Goal: Information Seeking & Learning: Learn about a topic

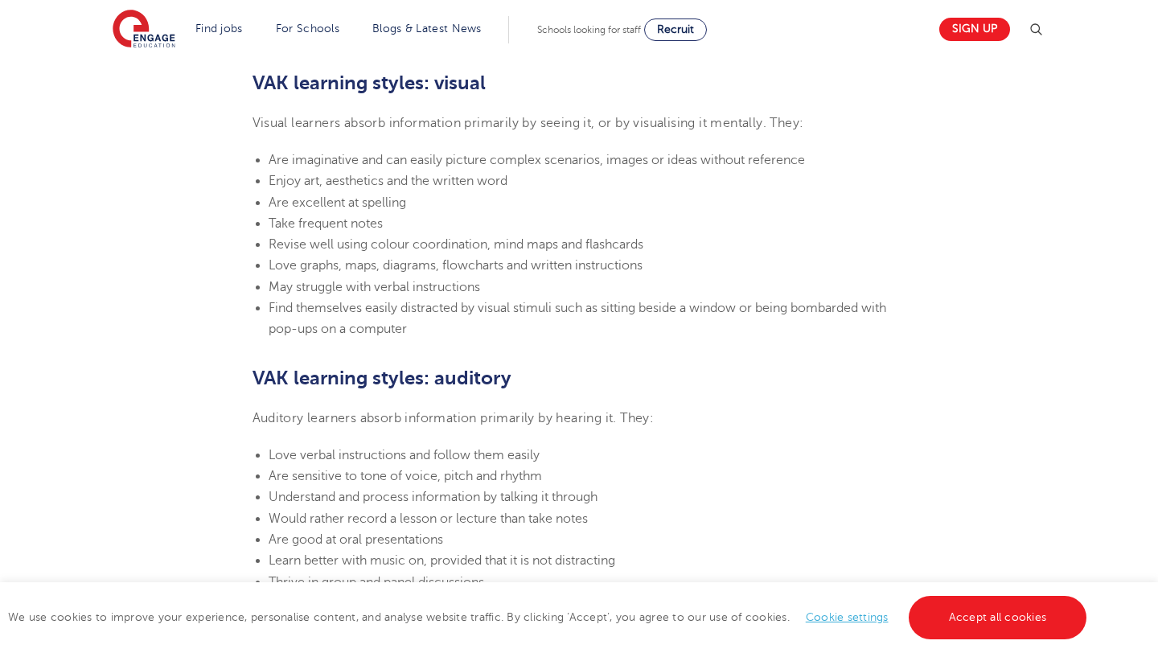
scroll to position [1094, 0]
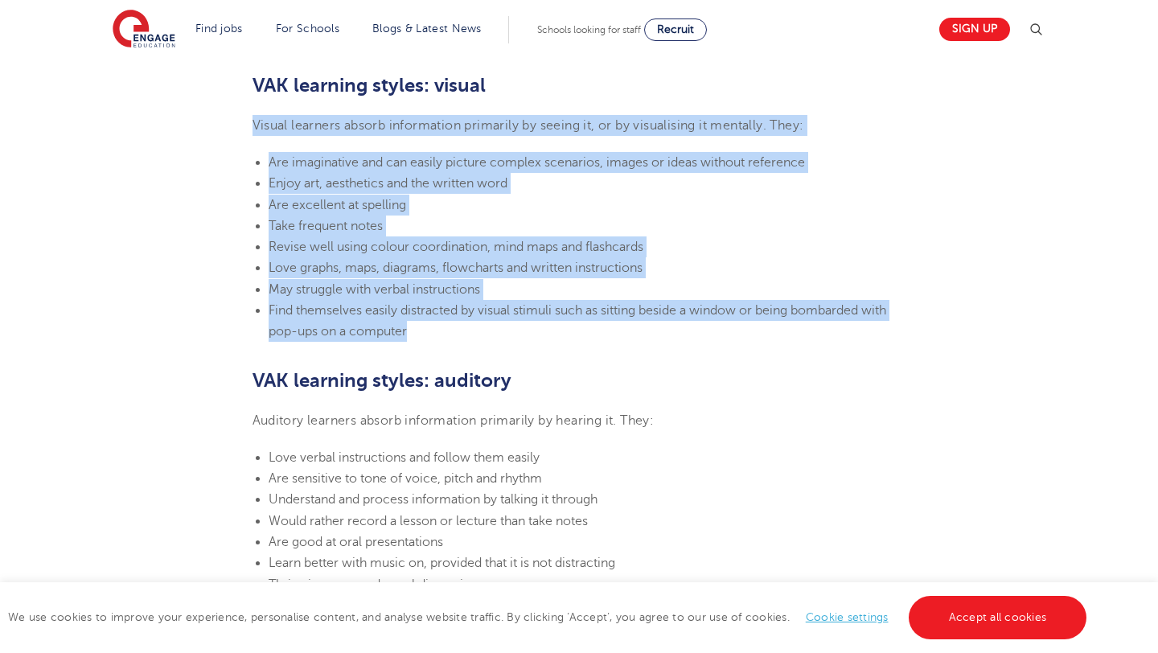
drag, startPoint x: 421, startPoint y: 334, endPoint x: 240, endPoint y: 122, distance: 278.4
click at [240, 122] on section "[DATE] VAK learning styles: what are they and what do they mean? Engage Educati…" at bounding box center [580, 475] width 976 height 2251
copy section "Visual learners absorb information primarily by seeing it, or by visualising it…"
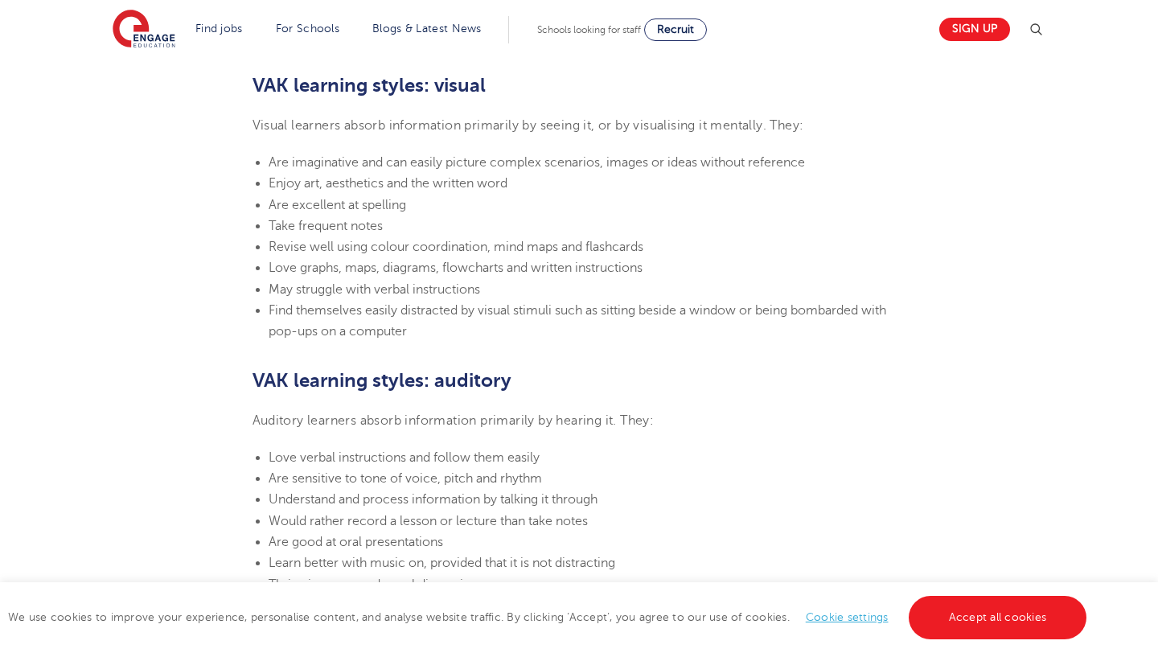
click at [503, 354] on section "[DATE] VAK learning styles: what are they and what do they mean? Engage Educati…" at bounding box center [580, 475] width 976 height 2251
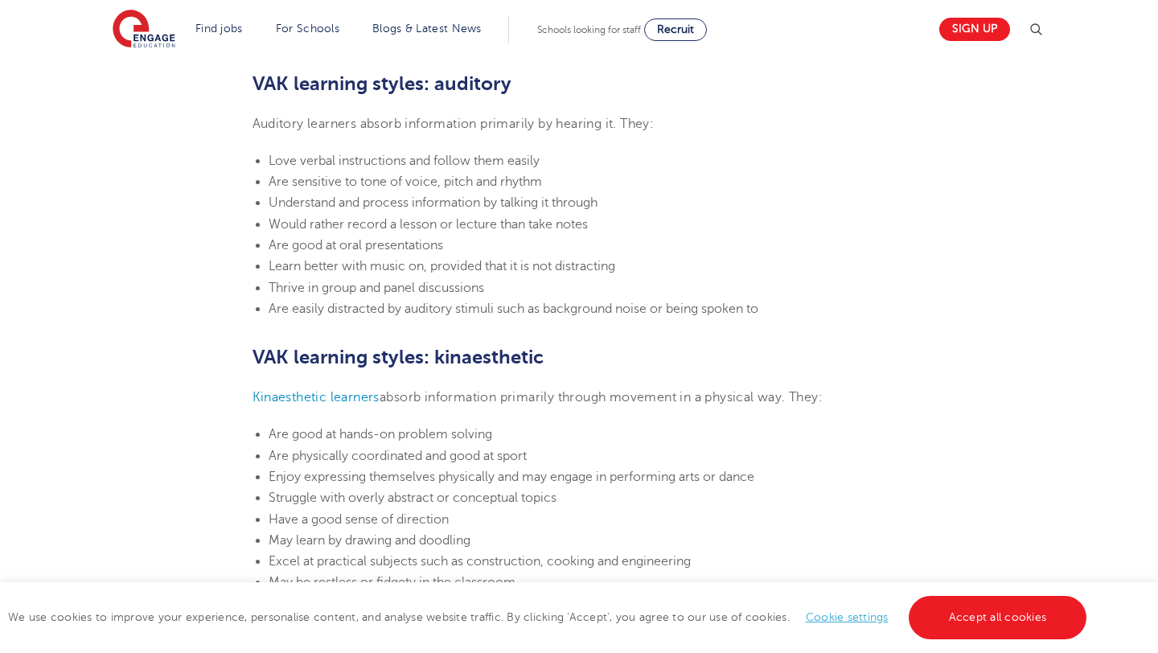
scroll to position [1416, 0]
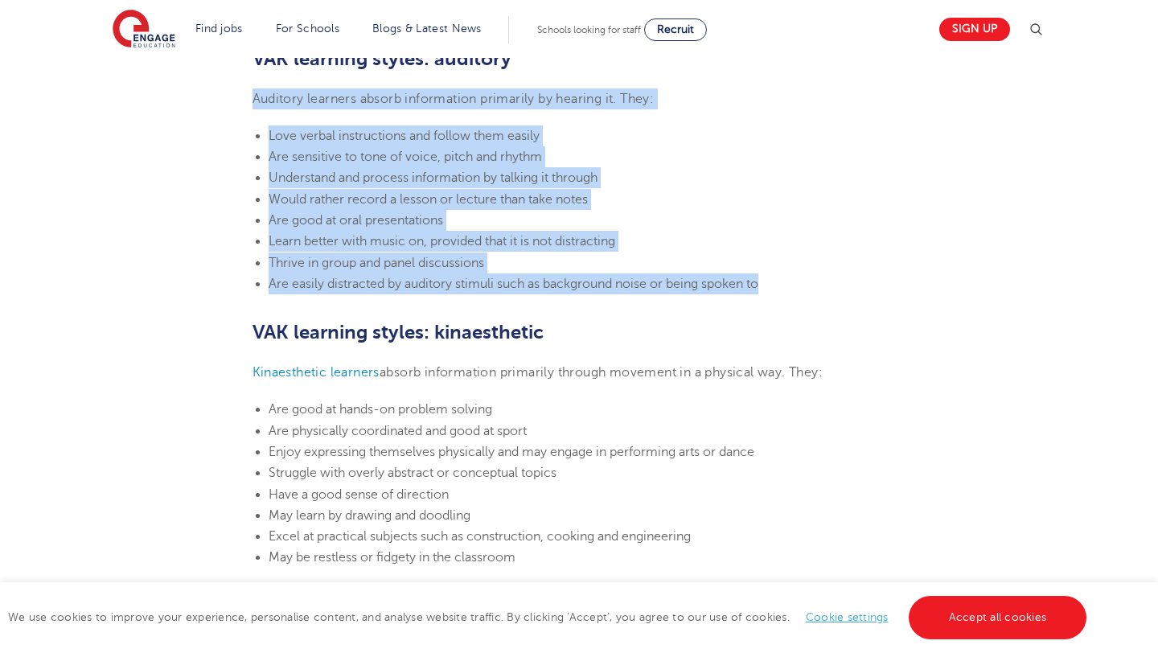
drag, startPoint x: 250, startPoint y: 98, endPoint x: 800, endPoint y: 296, distance: 584.6
click at [800, 296] on section "[DATE] VAK learning styles: what are they and what do they mean? Engage Educati…" at bounding box center [580, 153] width 976 height 2251
copy section "Auditory learners absorb information primarily by hearing it. They: Love verbal…"
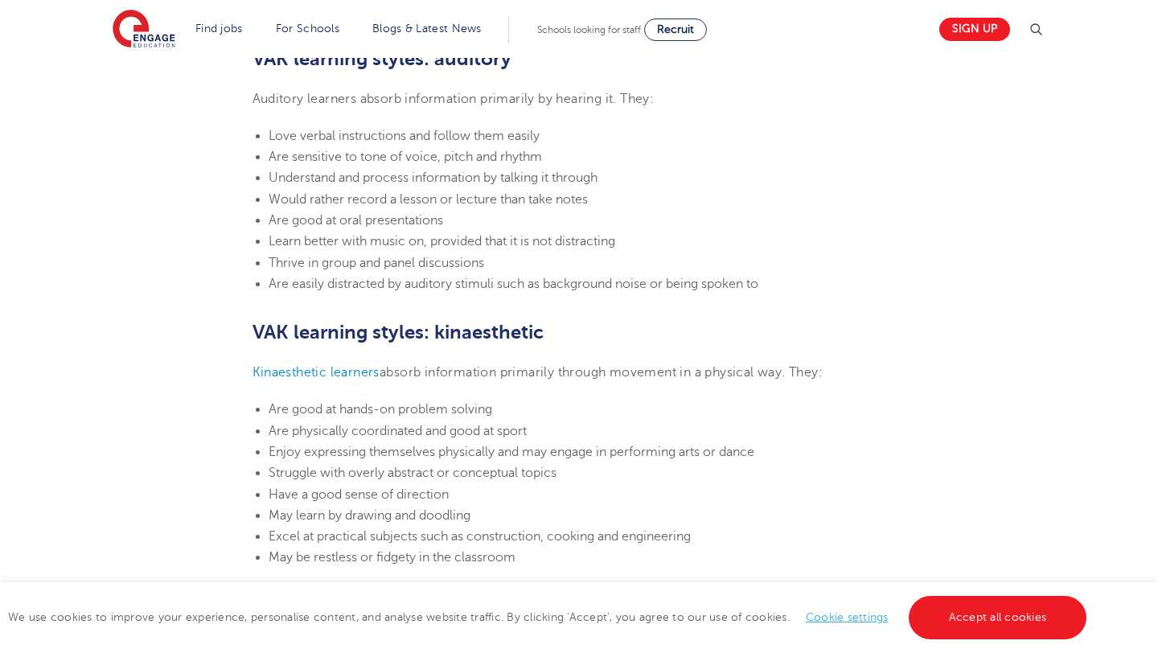
click at [480, 451] on span "Enjoy expressing themselves physically and may engage in performing arts or dan…" at bounding box center [512, 452] width 486 height 14
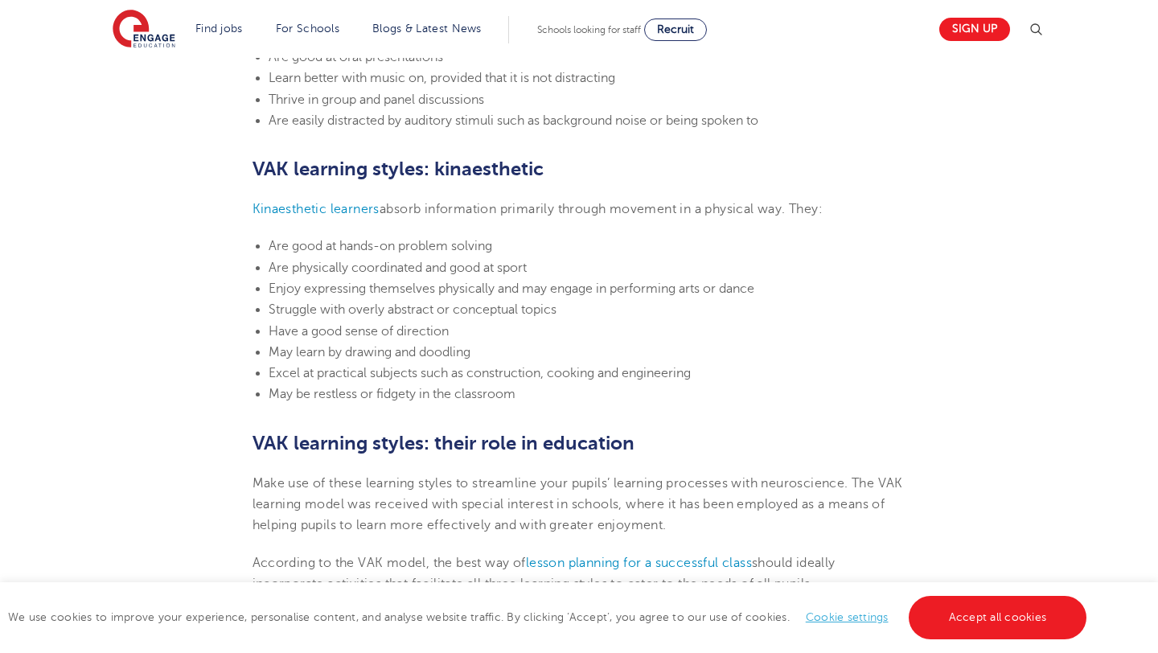
scroll to position [1609, 0]
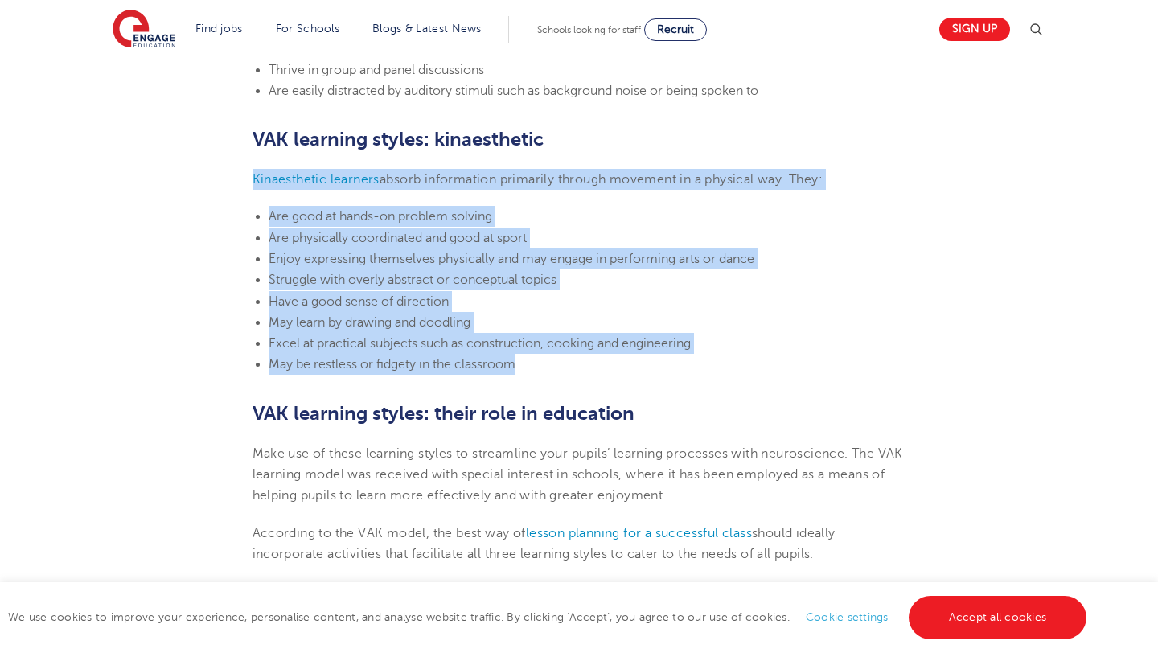
drag, startPoint x: 246, startPoint y: 178, endPoint x: 660, endPoint y: 361, distance: 453.0
copy section "Kinaesthetic learners absorb information primarily through movement in a physic…"
click at [670, 291] on li "Have a good sense of direction" at bounding box center [588, 301] width 638 height 21
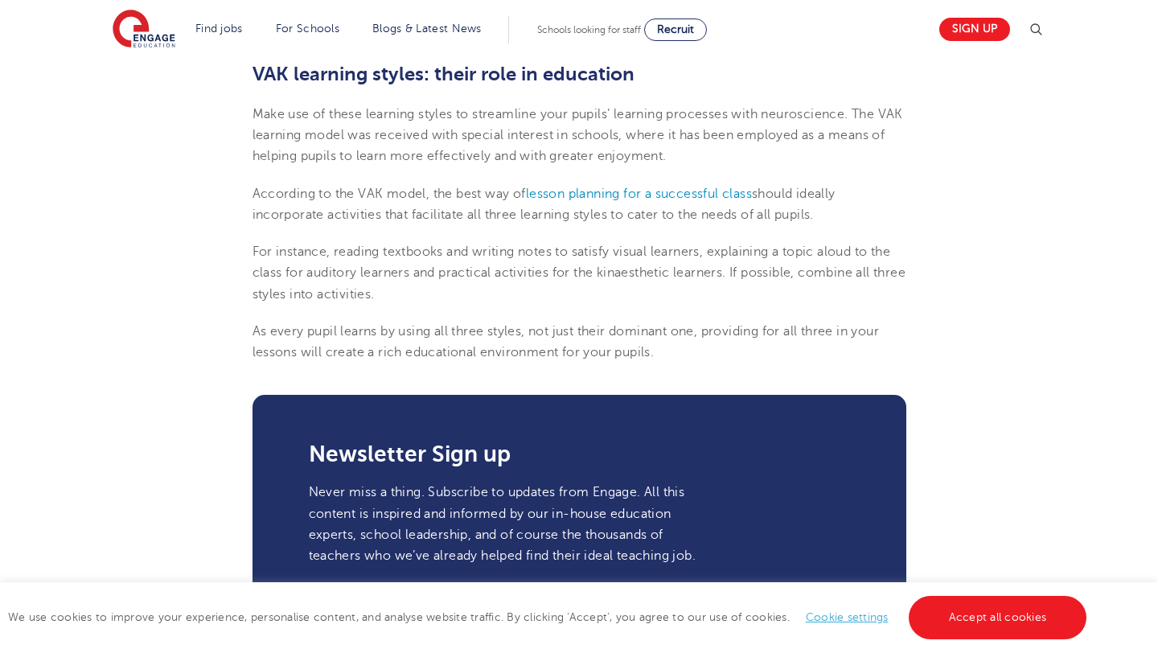
scroll to position [1930, 0]
